Goal: Information Seeking & Learning: Learn about a topic

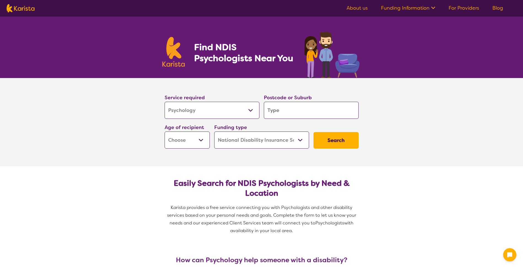
select select "Psychology"
select select "NDIS"
select select "Psychology"
select select "NDIS"
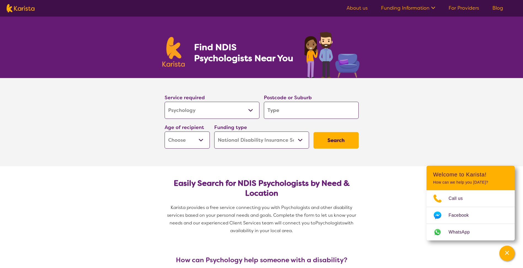
click at [301, 110] on input "search" at bounding box center [311, 110] width 95 height 17
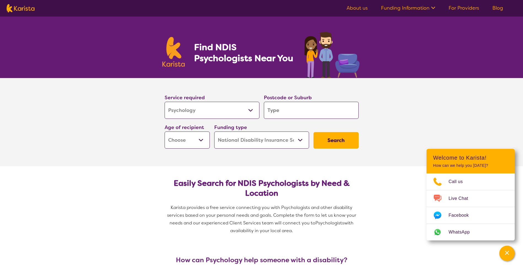
click at [205, 134] on select "Early Childhood - 0 to 9 Child - 10 to 11 Adolescent - 12 to 17 Adult - 18 to 6…" at bounding box center [186, 139] width 45 height 17
click at [196, 141] on select "Early Childhood - 0 to 9 Child - 10 to 11 Adolescent - 12 to 17 Adult - 18 to 6…" at bounding box center [186, 139] width 45 height 17
select select "AD"
click at [164, 131] on select "Early Childhood - 0 to 9 Child - 10 to 11 Adolescent - 12 to 17 Adult - 18 to 6…" at bounding box center [186, 139] width 45 height 17
select select "AD"
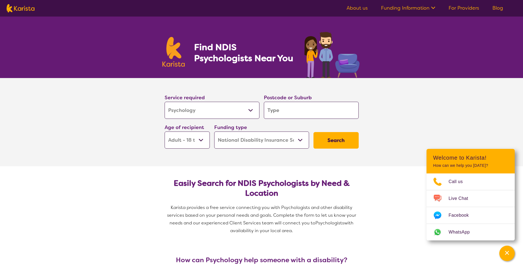
click at [262, 142] on select "Home Care Package (HCP) National Disability Insurance Scheme (NDIS) I don't know" at bounding box center [261, 139] width 95 height 17
click at [214, 131] on select "Home Care Package (HCP) National Disability Insurance Scheme (NDIS) I don't know" at bounding box center [261, 139] width 95 height 17
click at [331, 139] on button "Search" at bounding box center [335, 140] width 45 height 17
click at [288, 109] on input "search" at bounding box center [311, 110] width 95 height 17
type input "3"
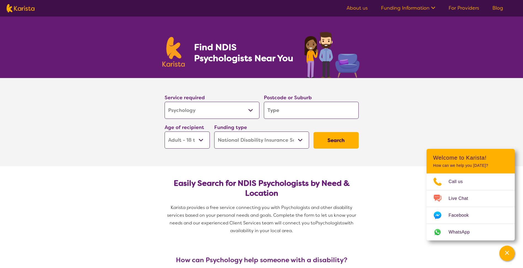
type input "3"
type input "30"
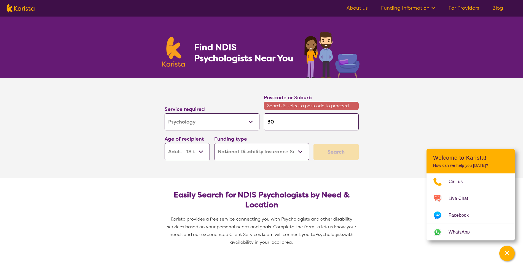
type input "305"
type input "3051"
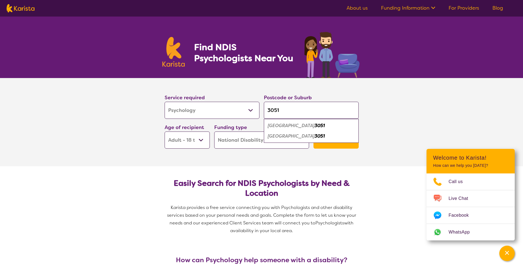
type input "3051"
click at [304, 136] on em "[GEOGRAPHIC_DATA]" at bounding box center [290, 136] width 47 height 6
click at [334, 142] on button "Search" at bounding box center [335, 140] width 45 height 17
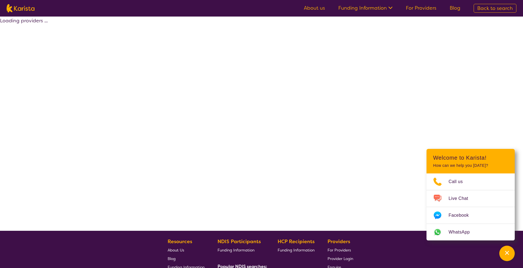
select select "by_score"
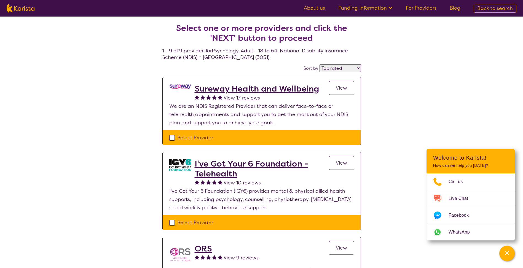
click at [254, 88] on h2 "Sureway Health and Wellbeing" at bounding box center [256, 89] width 124 height 10
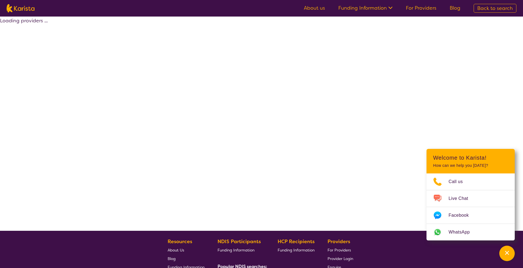
select select "by_score"
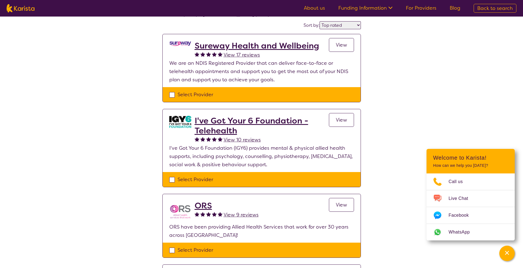
scroll to position [28, 0]
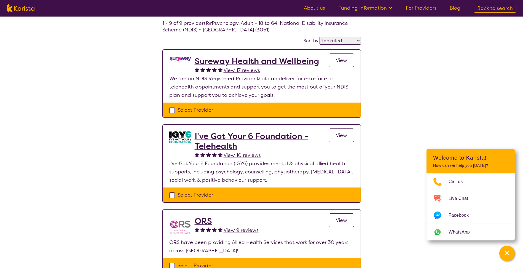
click at [258, 134] on h2 "I've Got Your 6 Foundation - Telehealth" at bounding box center [261, 141] width 134 height 20
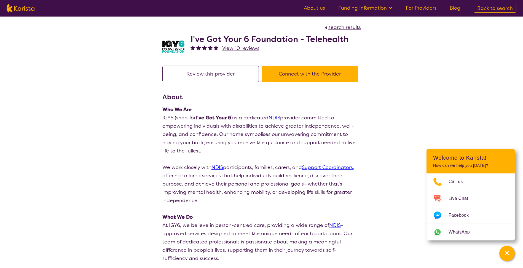
select select "by_score"
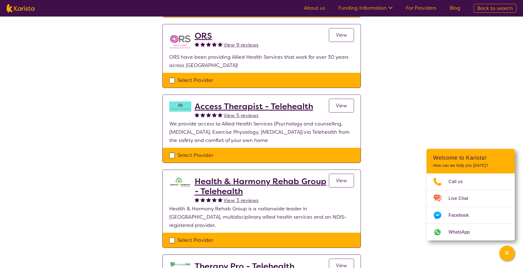
scroll to position [123, 0]
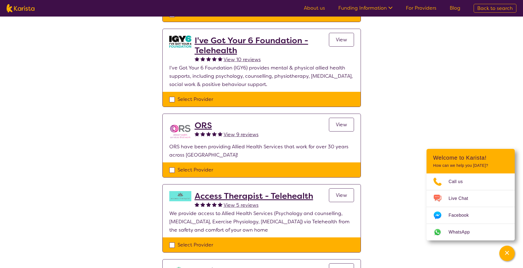
click at [196, 125] on h2 "ORS" at bounding box center [226, 125] width 64 height 10
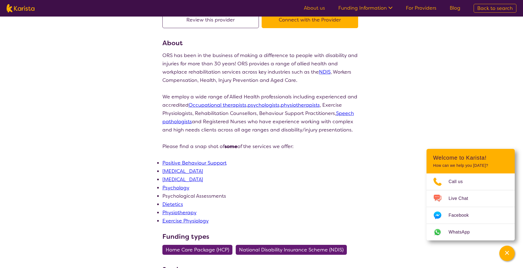
scroll to position [55, 0]
